Goal: Information Seeking & Learning: Learn about a topic

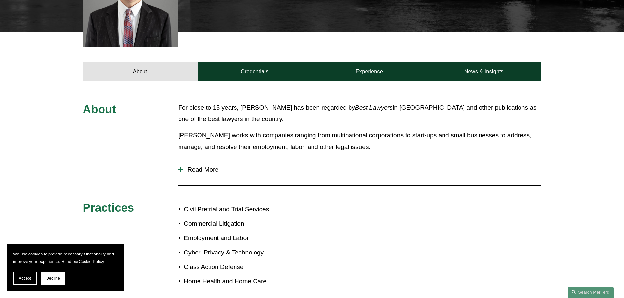
scroll to position [247, 0]
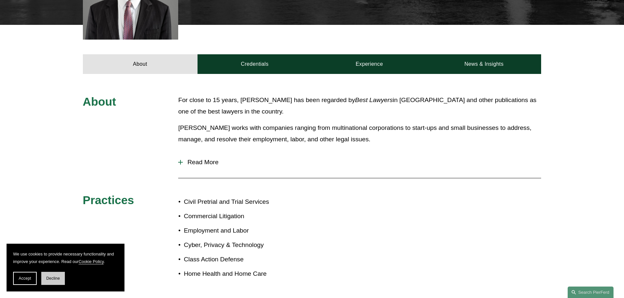
click at [55, 283] on button "Decline" at bounding box center [53, 278] width 24 height 13
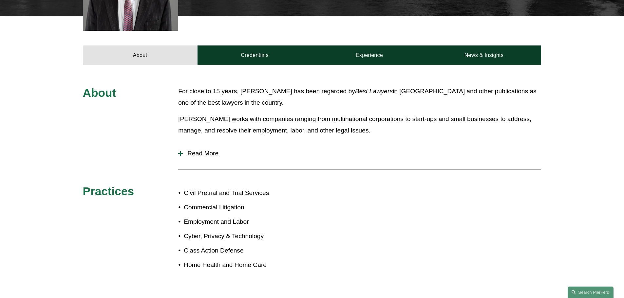
scroll to position [257, 0]
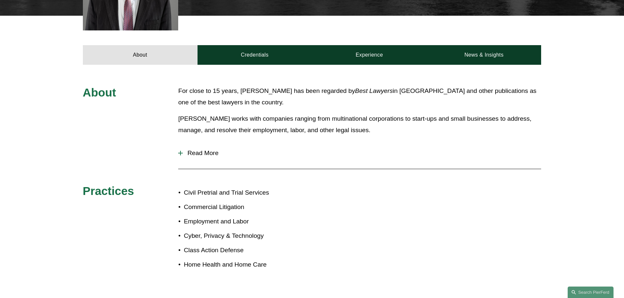
click at [179, 154] on div at bounding box center [180, 153] width 5 height 1
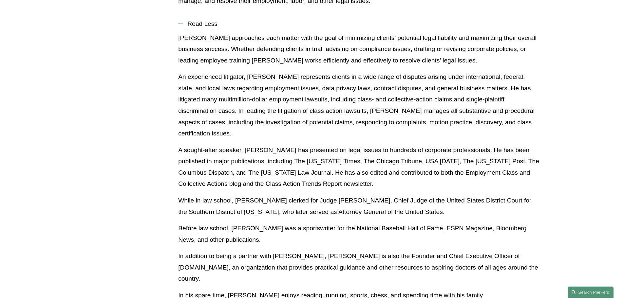
scroll to position [386, 0]
click at [185, 145] on p "A sought-after speaker, [PERSON_NAME] has presented on legal issues to hundreds…" at bounding box center [359, 166] width 363 height 45
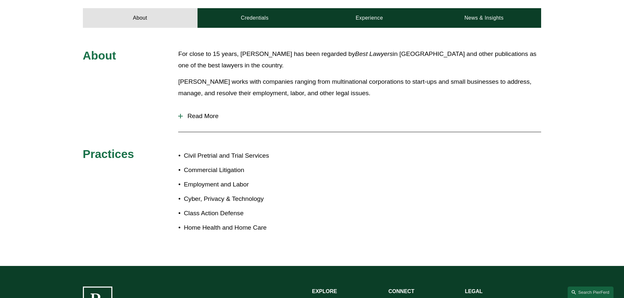
scroll to position [294, 0]
click at [213, 115] on span "Read More" at bounding box center [362, 115] width 358 height 7
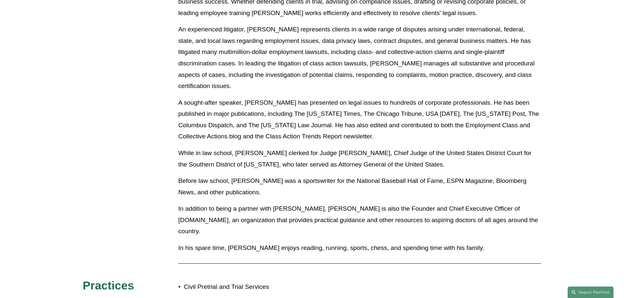
scroll to position [435, 0]
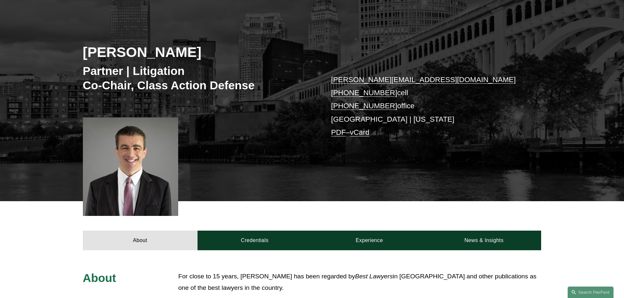
scroll to position [71, 0]
